Goal: Task Accomplishment & Management: Manage account settings

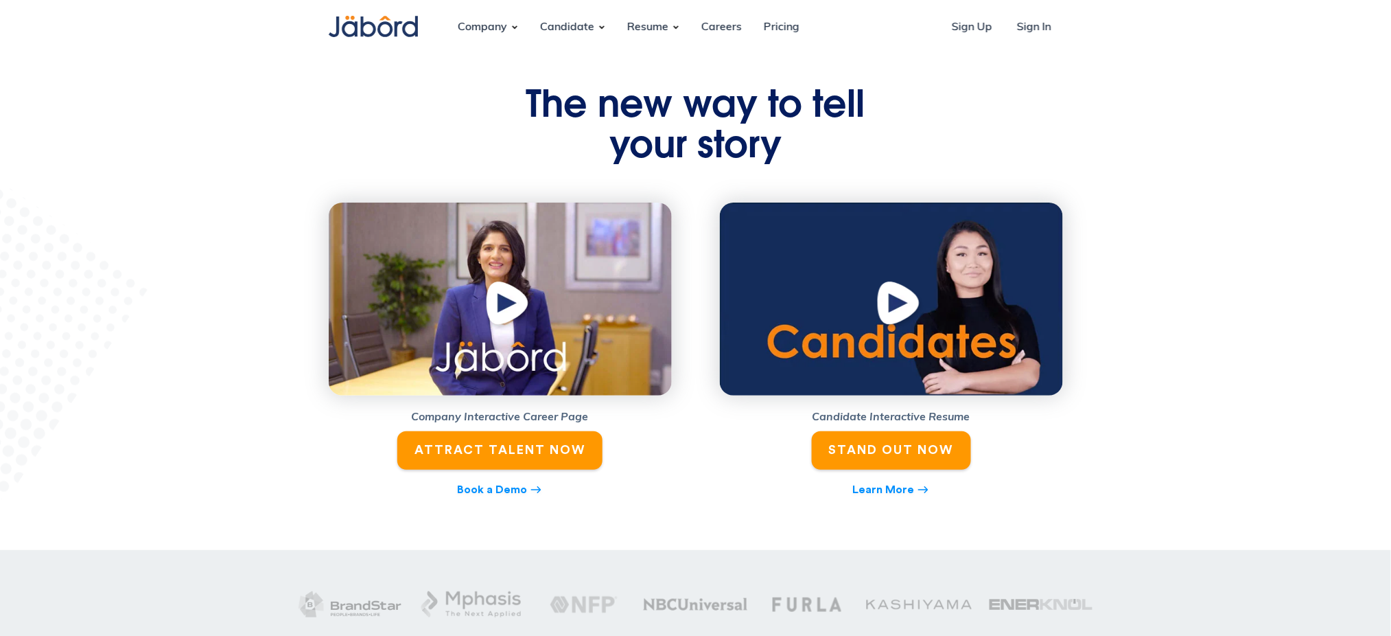
click at [1037, 19] on link "Sign In" at bounding box center [1034, 27] width 56 height 37
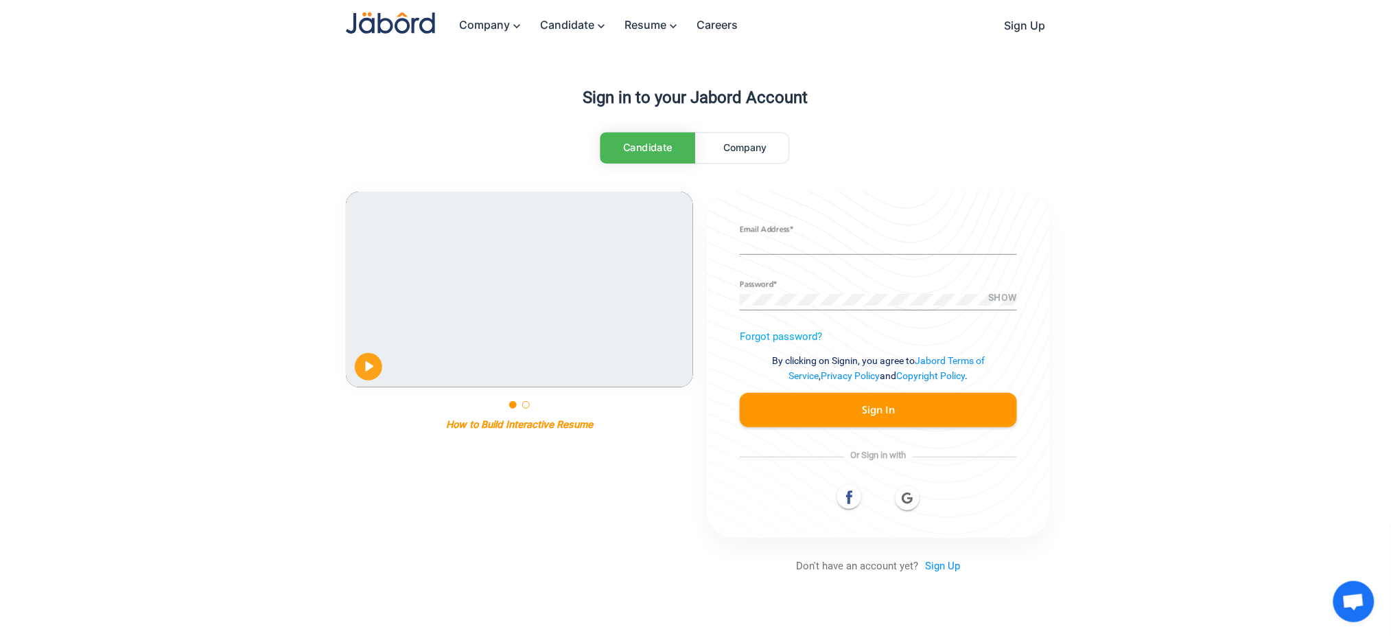
type input "**********"
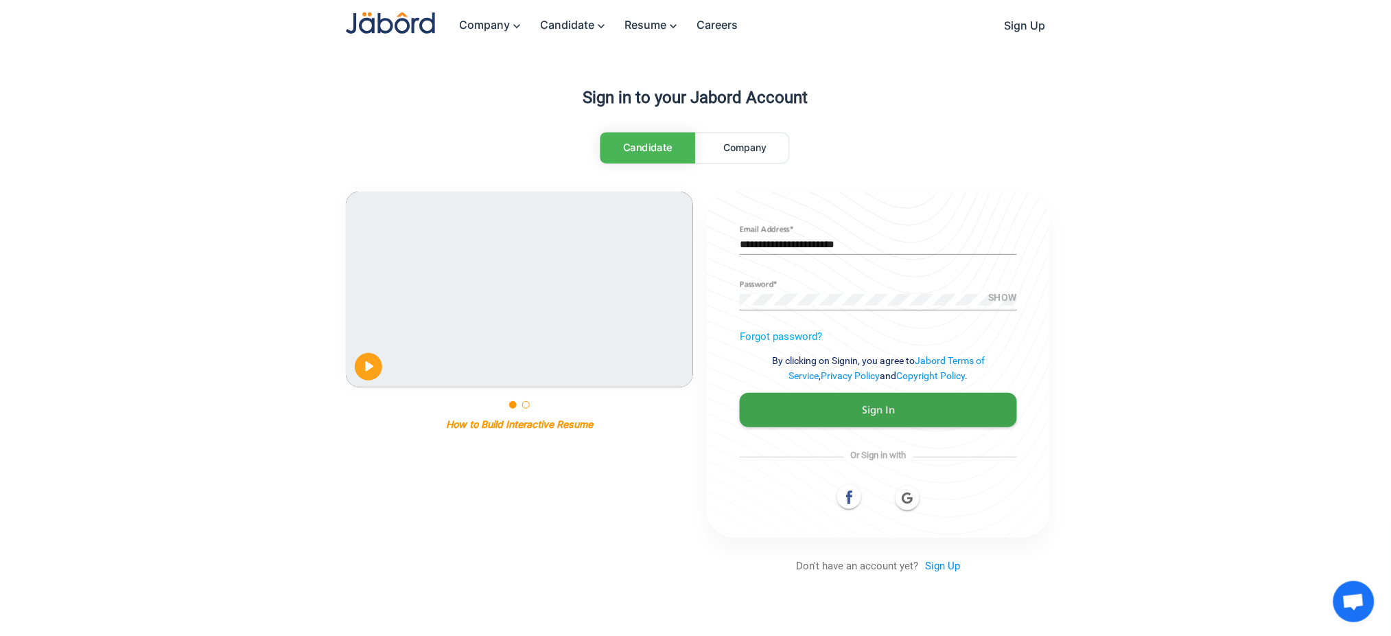
click at [895, 405] on span "Sign In" at bounding box center [878, 410] width 33 height 10
